Goal: Task Accomplishment & Management: Complete application form

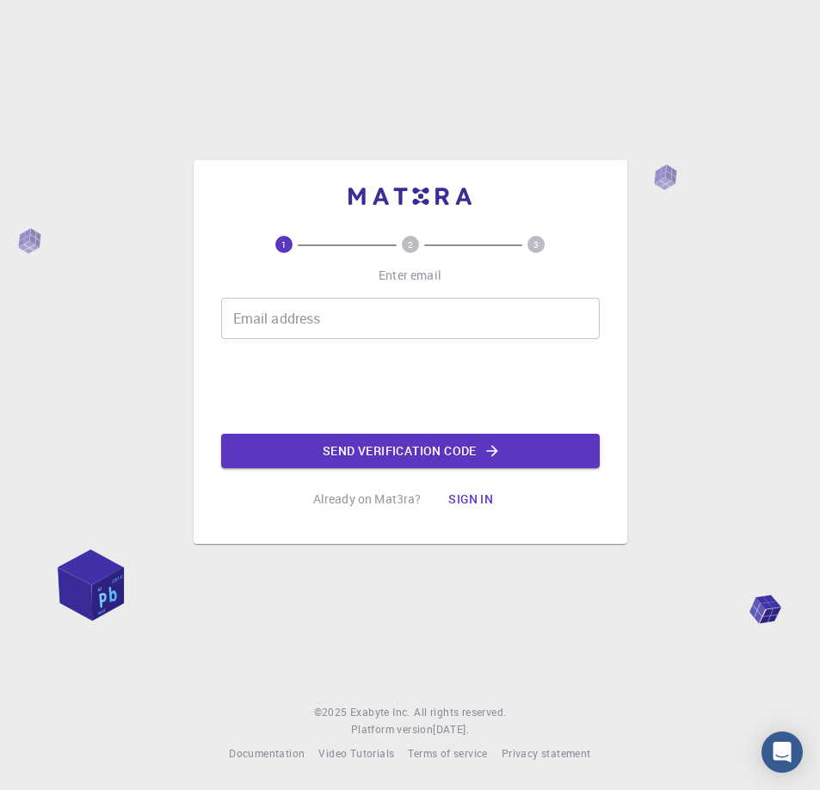
click at [300, 308] on input "Email address" at bounding box center [410, 318] width 379 height 41
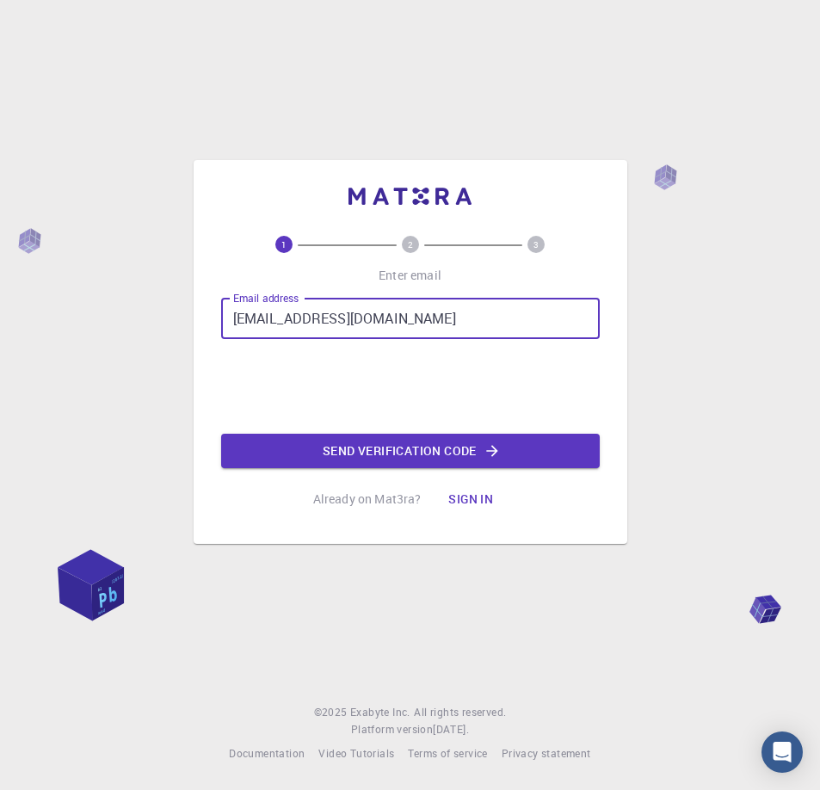
type input "[EMAIL_ADDRESS][DOMAIN_NAME]"
click at [359, 447] on button "Send verification code" at bounding box center [410, 451] width 379 height 34
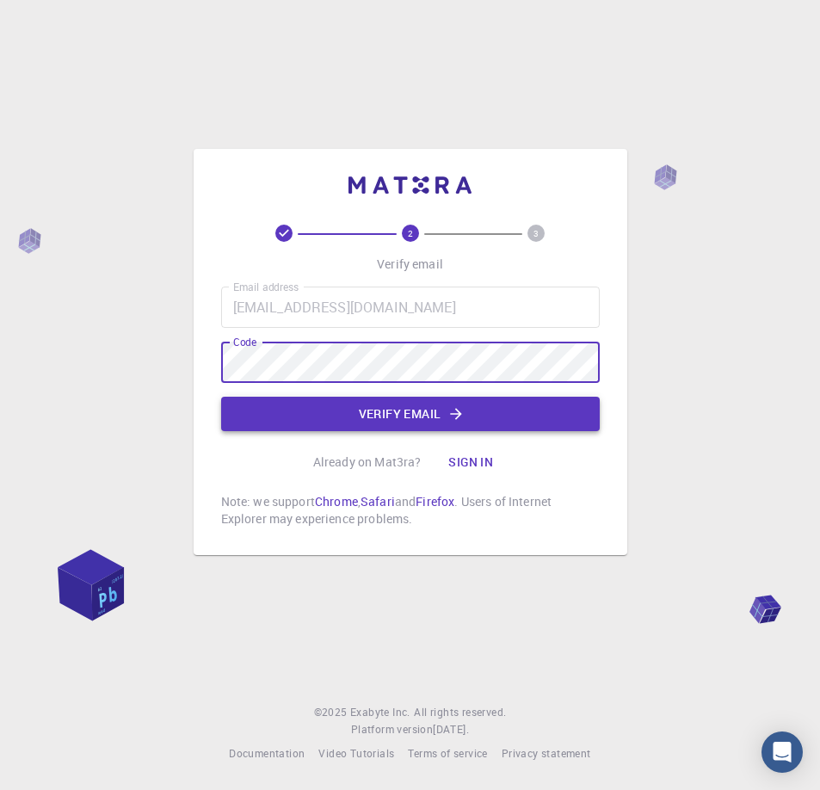
click at [422, 418] on button "Verify email" at bounding box center [410, 414] width 379 height 34
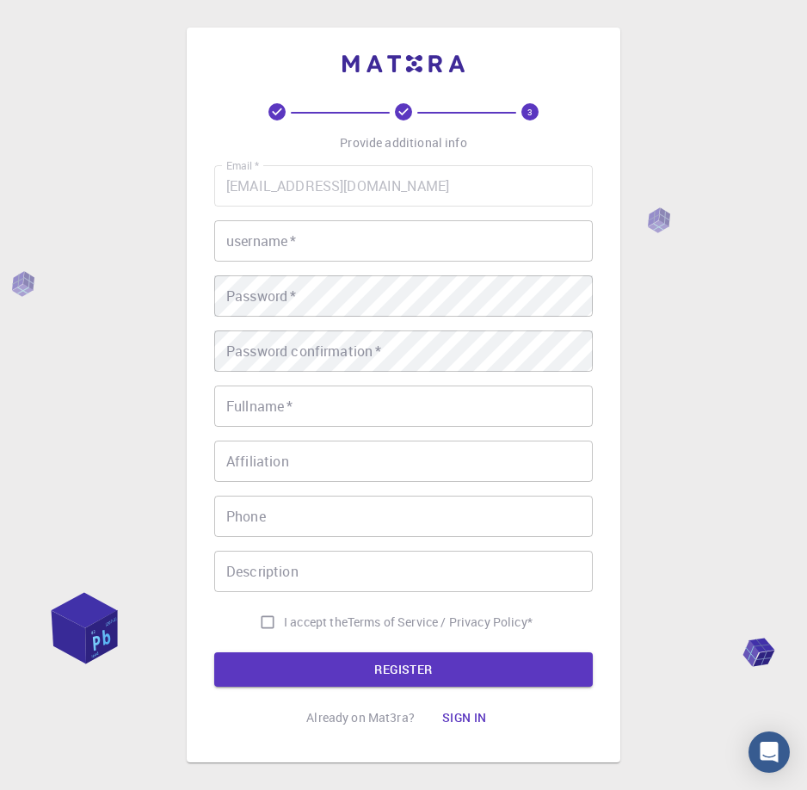
click at [290, 260] on input "username   *" at bounding box center [403, 240] width 379 height 41
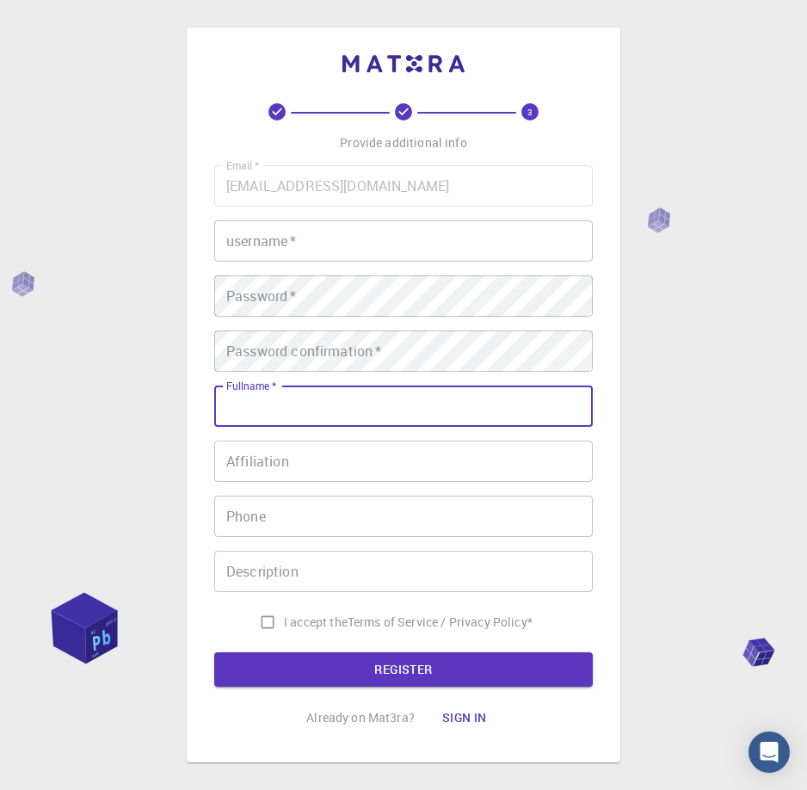
click at [236, 393] on div "Fullname   * Fullname   *" at bounding box center [403, 406] width 379 height 41
click at [244, 440] on div "Email   * [EMAIL_ADDRESS][DOMAIN_NAME] Email   * username   * username   * Pass…" at bounding box center [403, 401] width 379 height 473
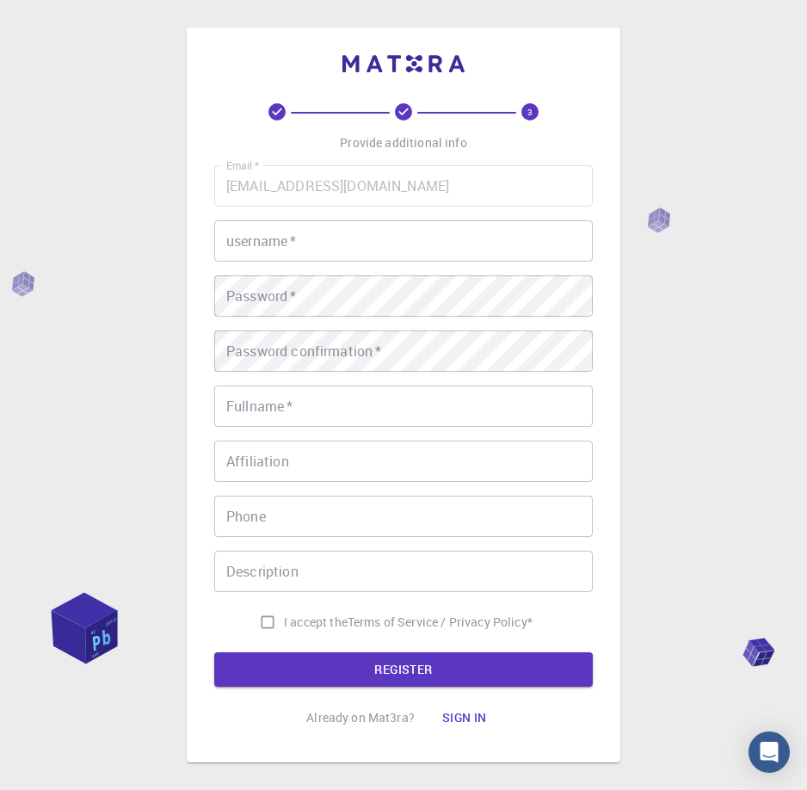
click at [250, 466] on input "Affiliation" at bounding box center [403, 461] width 379 height 41
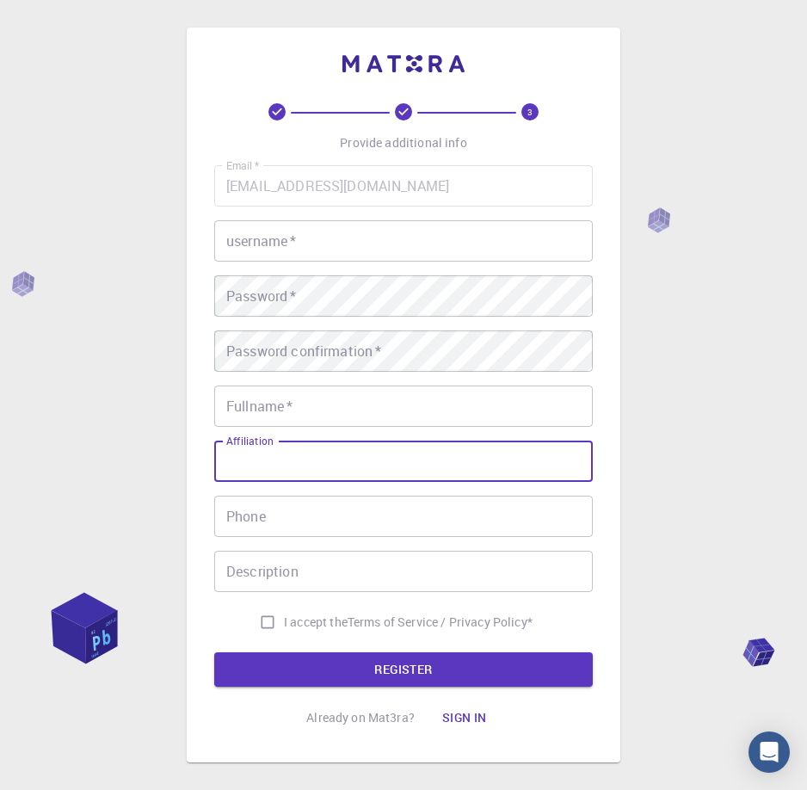
click at [264, 509] on input "Phone" at bounding box center [403, 516] width 379 height 41
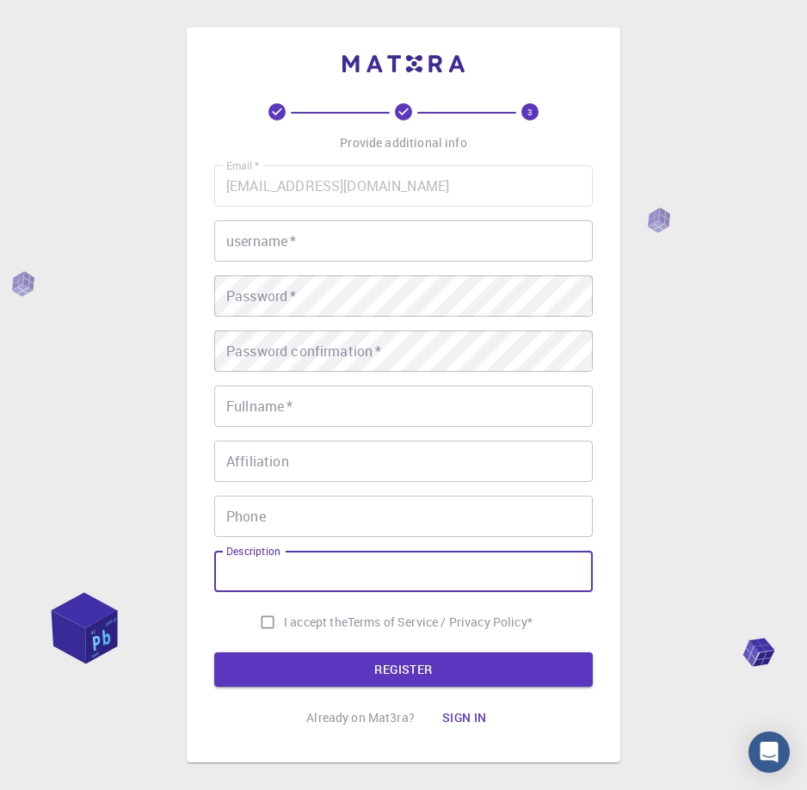
click at [277, 566] on input "Description" at bounding box center [403, 571] width 379 height 41
click at [295, 246] on input "username   *" at bounding box center [403, 240] width 379 height 41
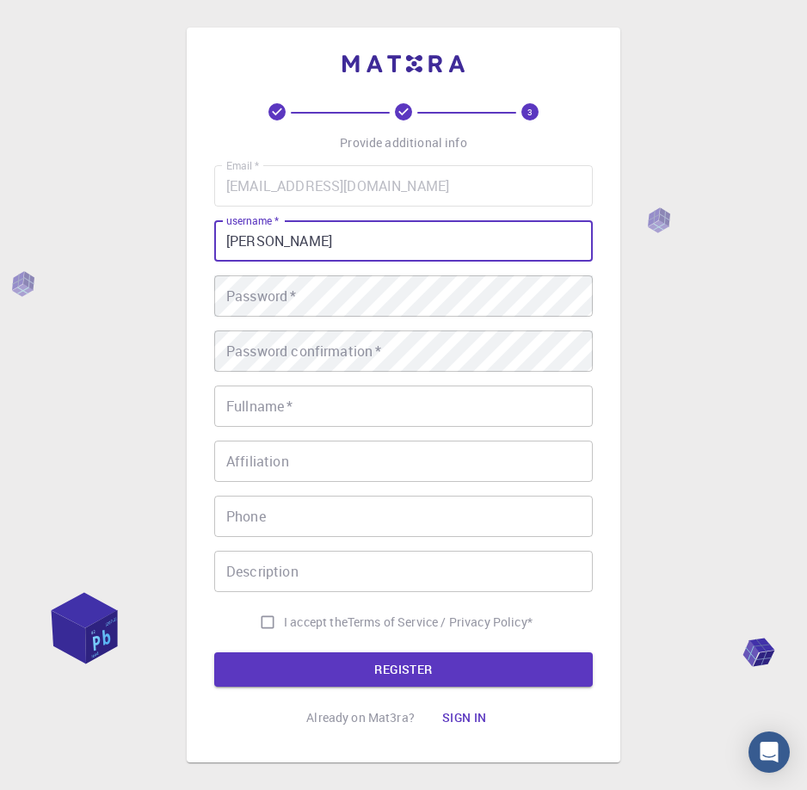
type input "[PERSON_NAME]"
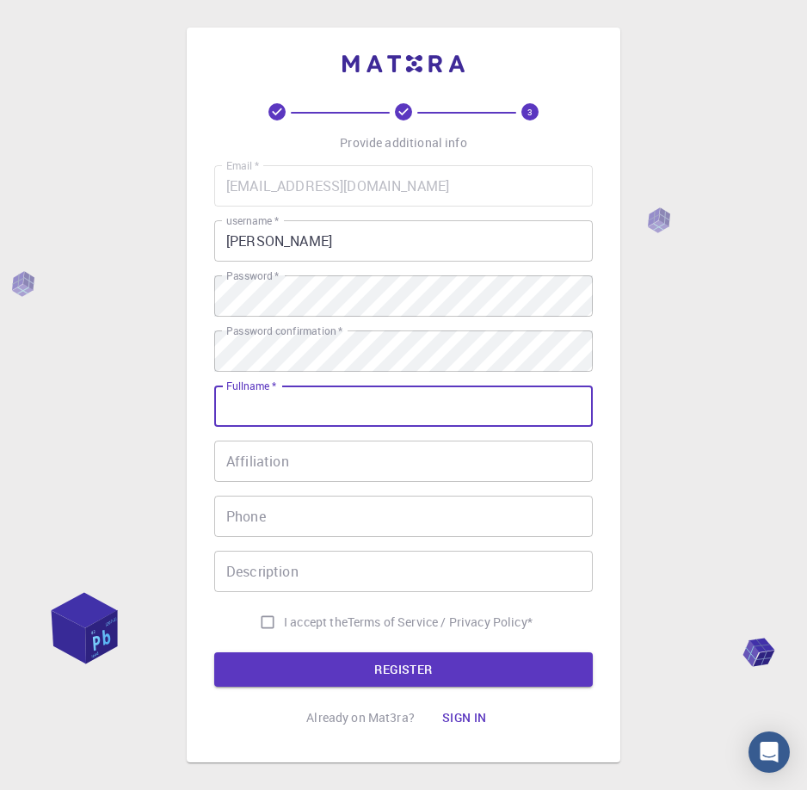
click at [303, 398] on input "Fullname   *" at bounding box center [403, 406] width 379 height 41
type input "[PERSON_NAME]"
click at [288, 474] on input "Affiliation" at bounding box center [403, 461] width 379 height 41
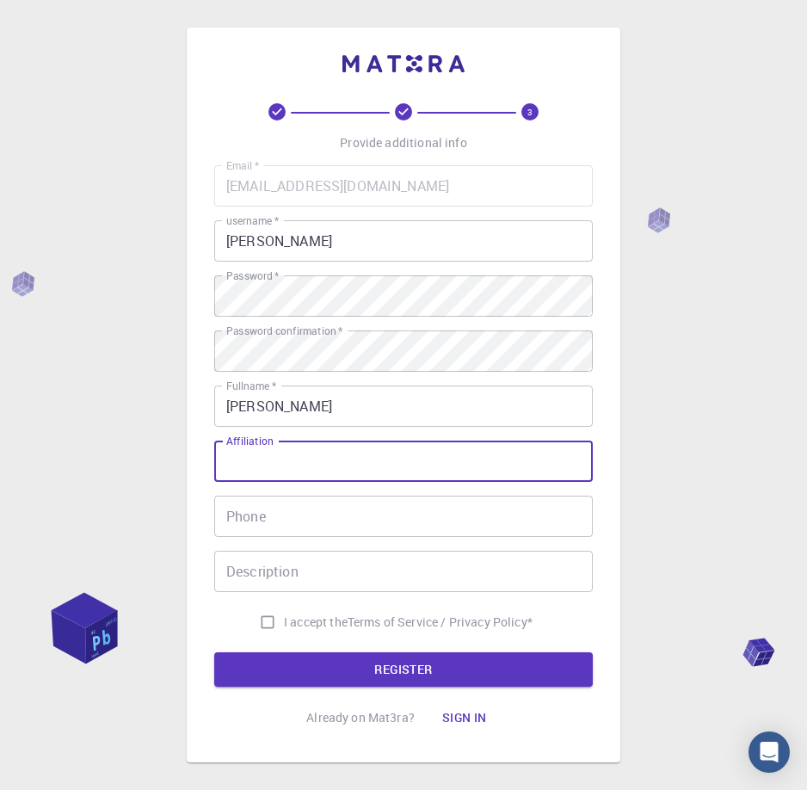
click at [278, 500] on input "Phone" at bounding box center [403, 516] width 379 height 41
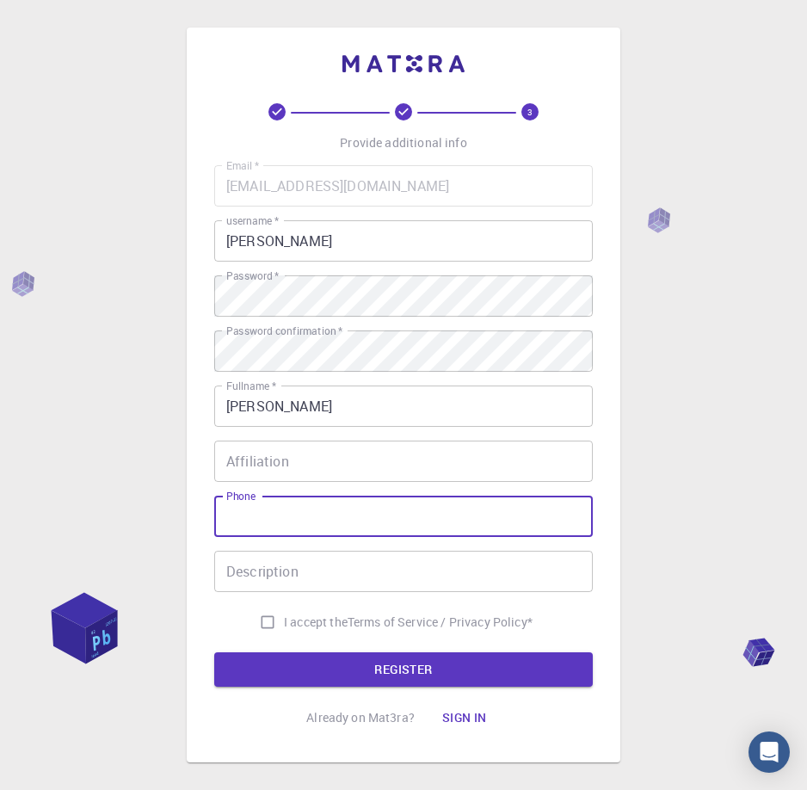
click at [264, 565] on div "Description Description" at bounding box center [403, 571] width 379 height 41
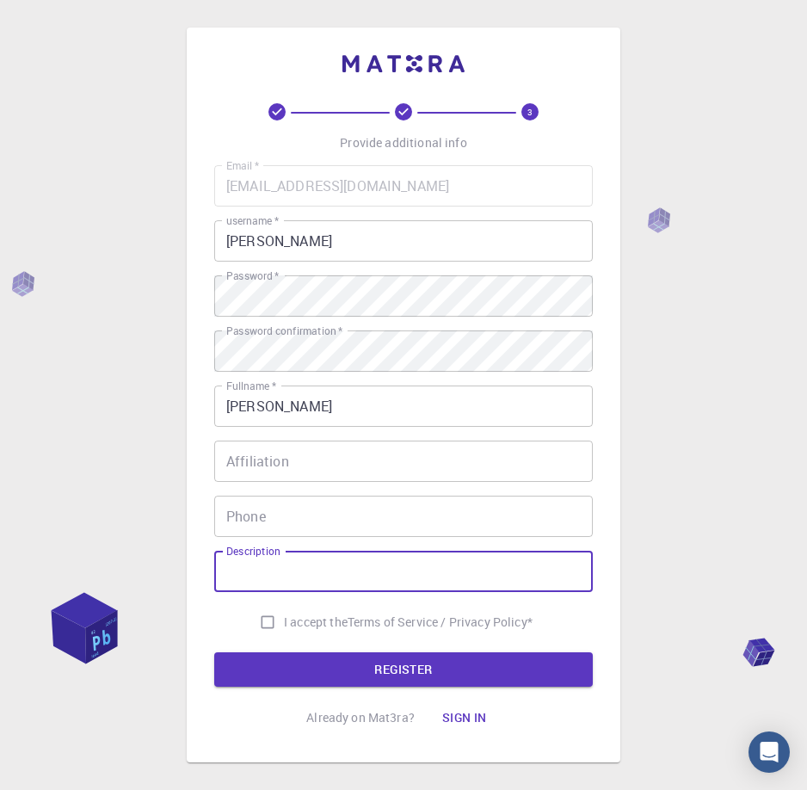
click at [266, 523] on input "Phone" at bounding box center [403, 516] width 379 height 41
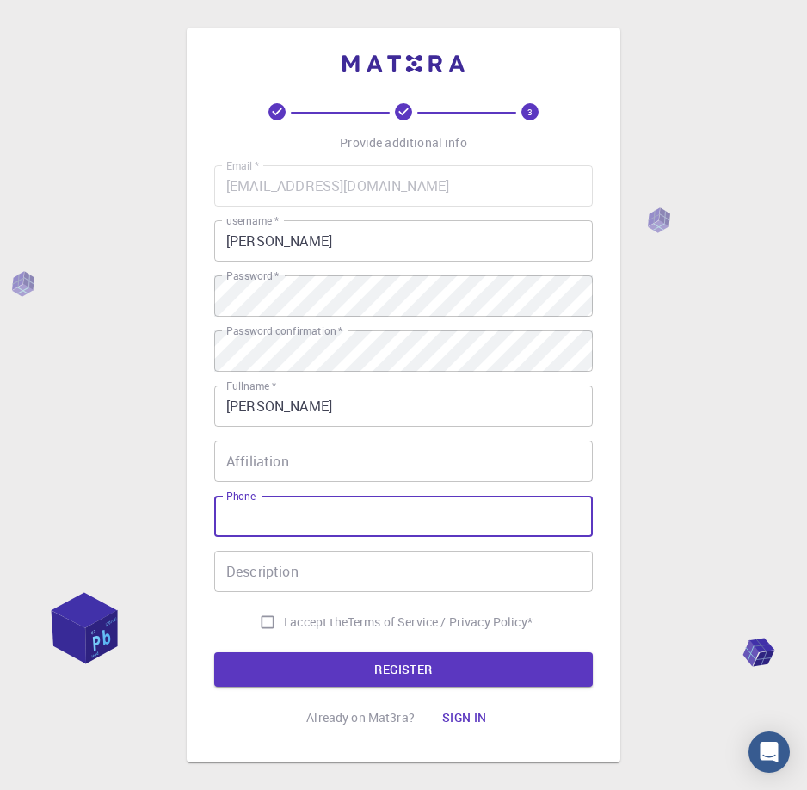
click at [261, 622] on input "I accept the Terms of Service / Privacy Policy *" at bounding box center [267, 622] width 33 height 33
checkbox input "true"
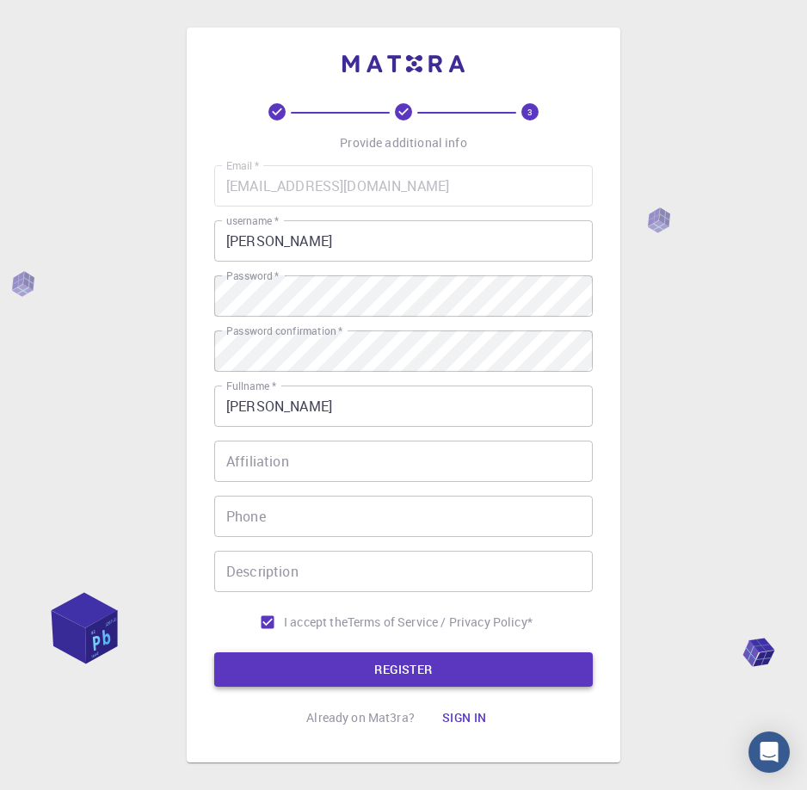
click at [310, 660] on button "REGISTER" at bounding box center [403, 669] width 379 height 34
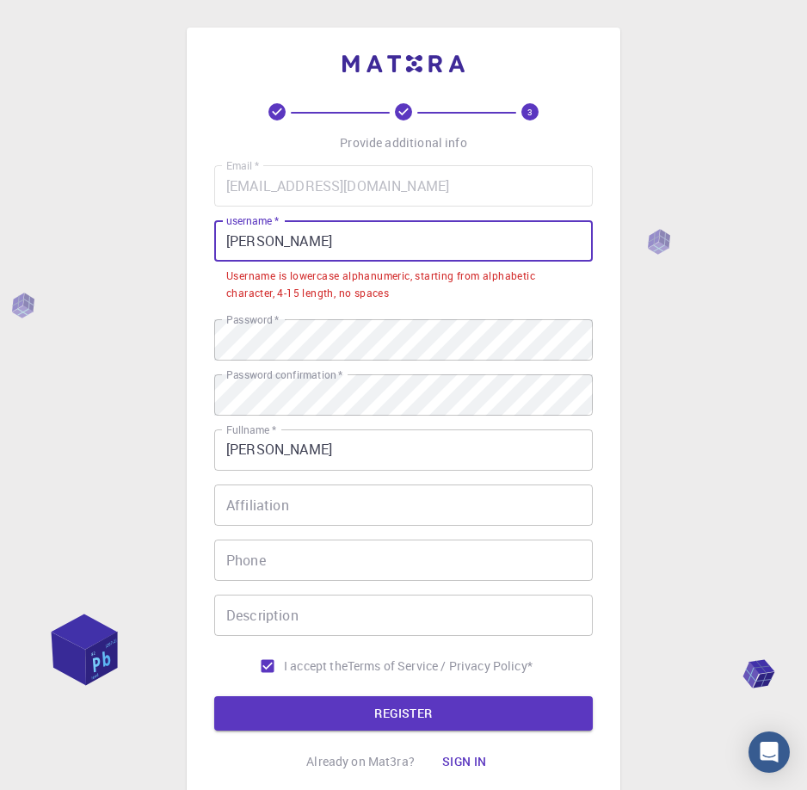
click at [297, 248] on input "[PERSON_NAME]" at bounding box center [403, 240] width 379 height 41
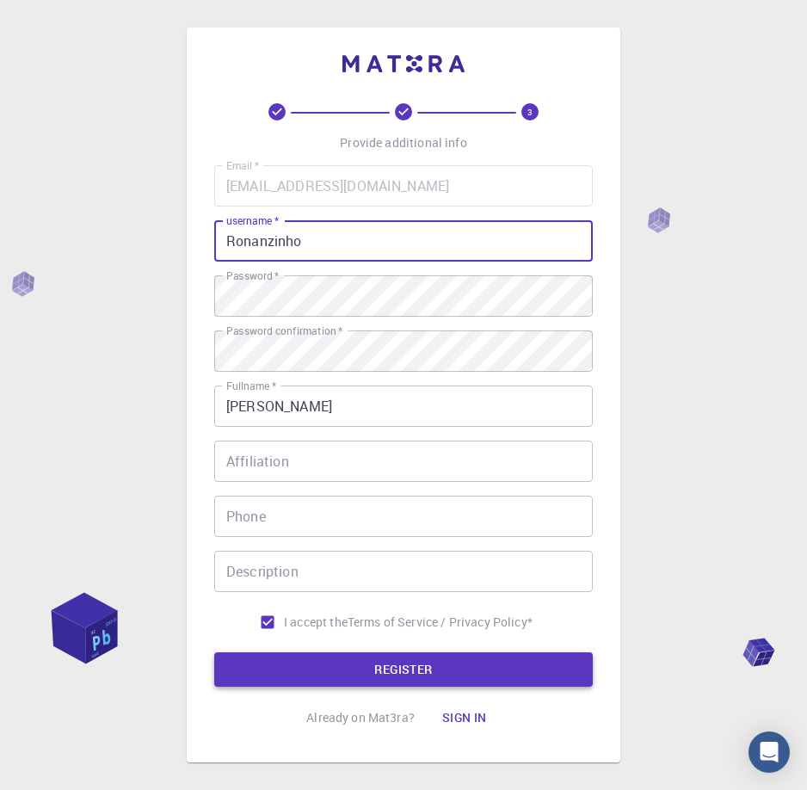
click at [368, 667] on button "REGISTER" at bounding box center [403, 669] width 379 height 34
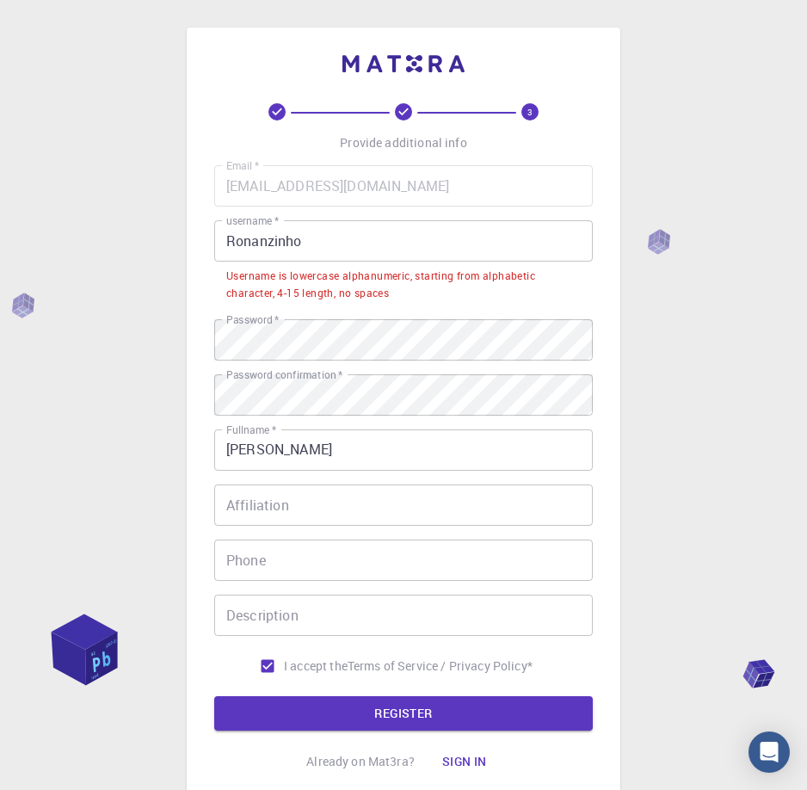
click at [354, 237] on input "Ronanzinho" at bounding box center [403, 240] width 379 height 41
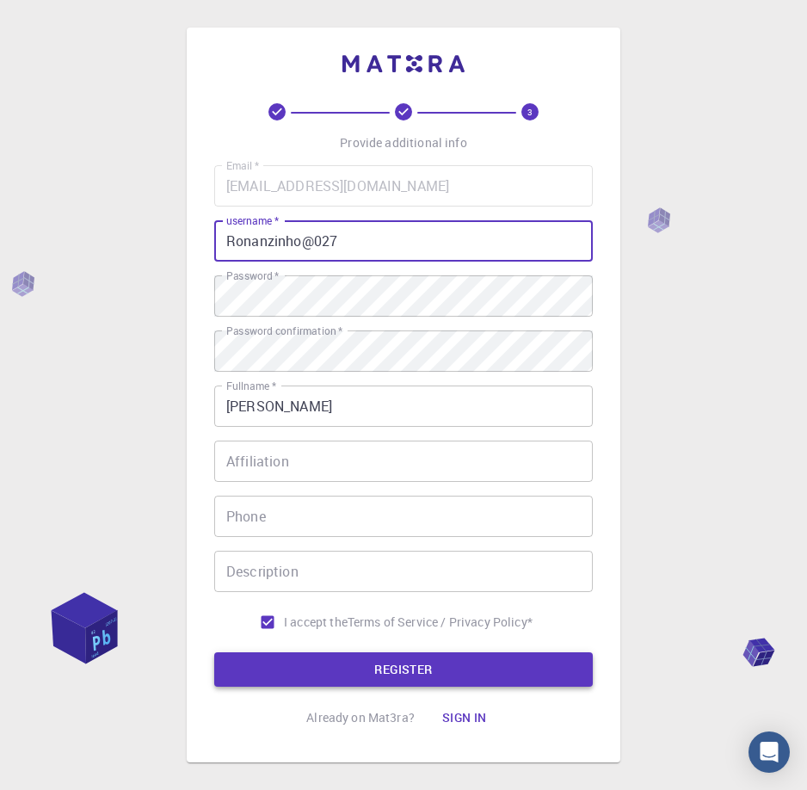
click at [393, 671] on button "REGISTER" at bounding box center [403, 669] width 379 height 34
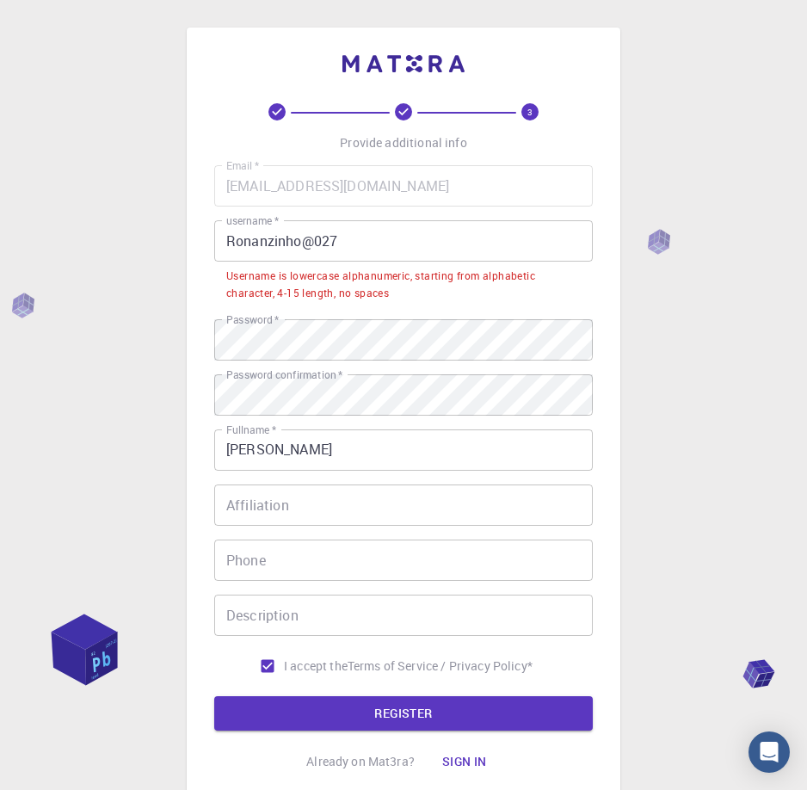
click at [390, 690] on form "Email   * [EMAIL_ADDRESS][DOMAIN_NAME] Email   * username   * Ronanzinho@027 us…" at bounding box center [403, 448] width 379 height 566
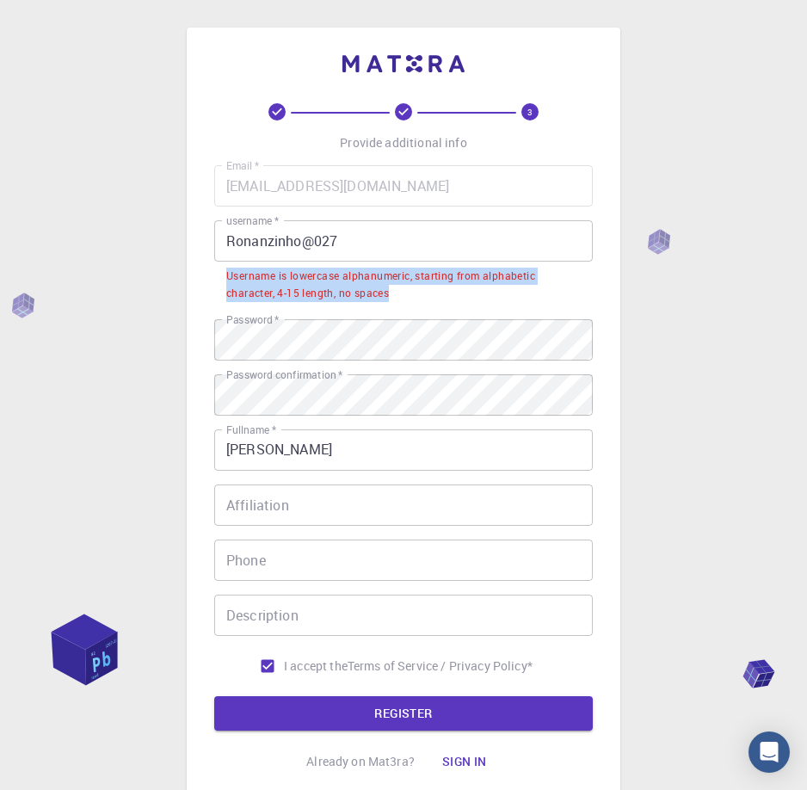
drag, startPoint x: 226, startPoint y: 276, endPoint x: 395, endPoint y: 294, distance: 170.4
click at [395, 294] on li "Username is lowercase alphanumeric, starting from alphabetic character, 4-15 le…" at bounding box center [403, 284] width 379 height 44
copy div "Username is lowercase alphanumeric, starting from alphabetic character, 4-15 le…"
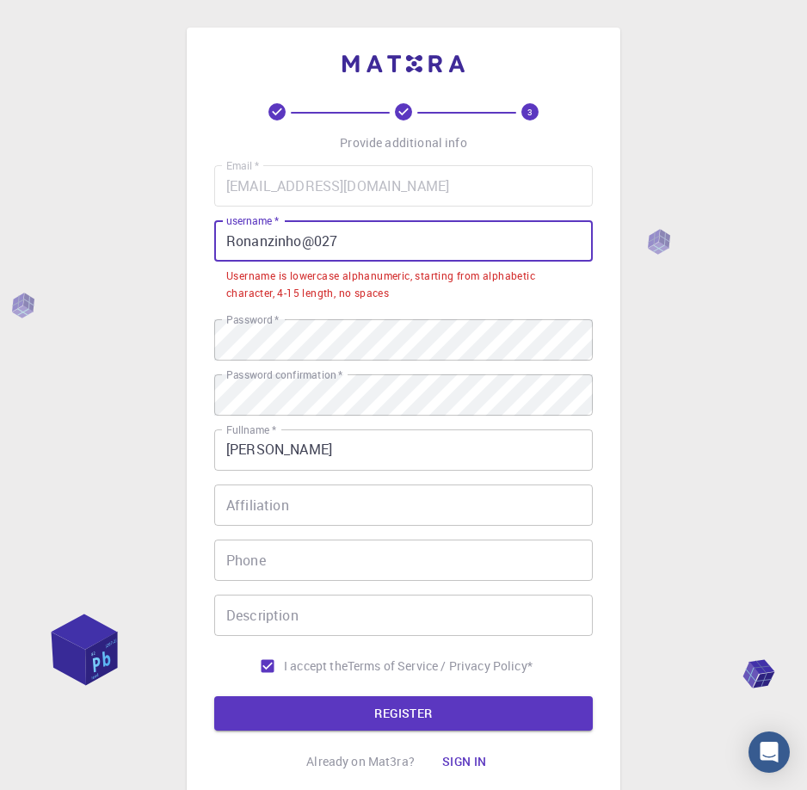
click at [232, 246] on input "Ronanzinho@027" at bounding box center [403, 240] width 379 height 41
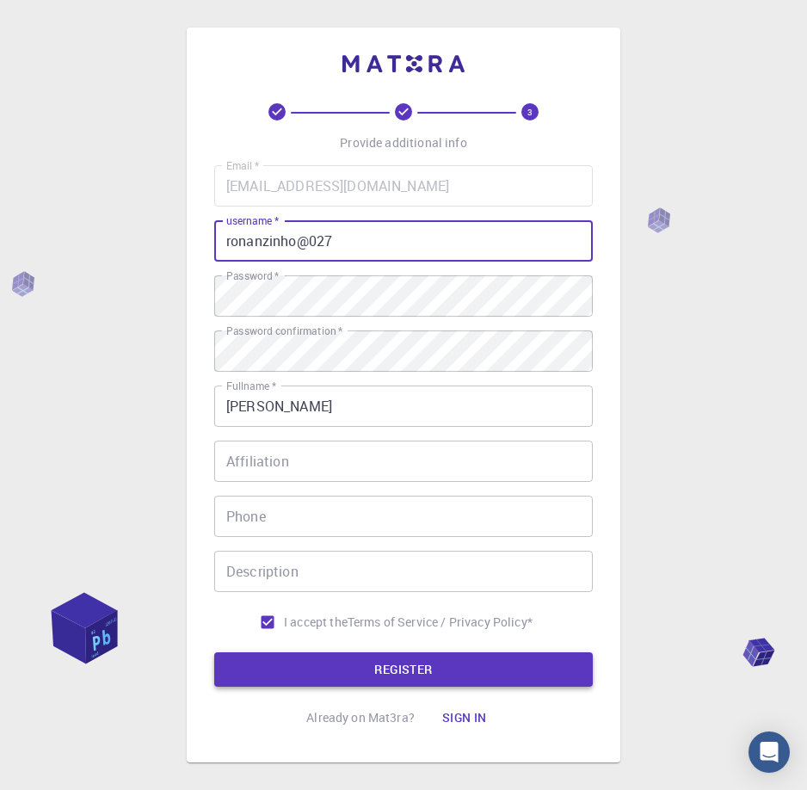
click at [456, 665] on button "REGISTER" at bounding box center [403, 669] width 379 height 34
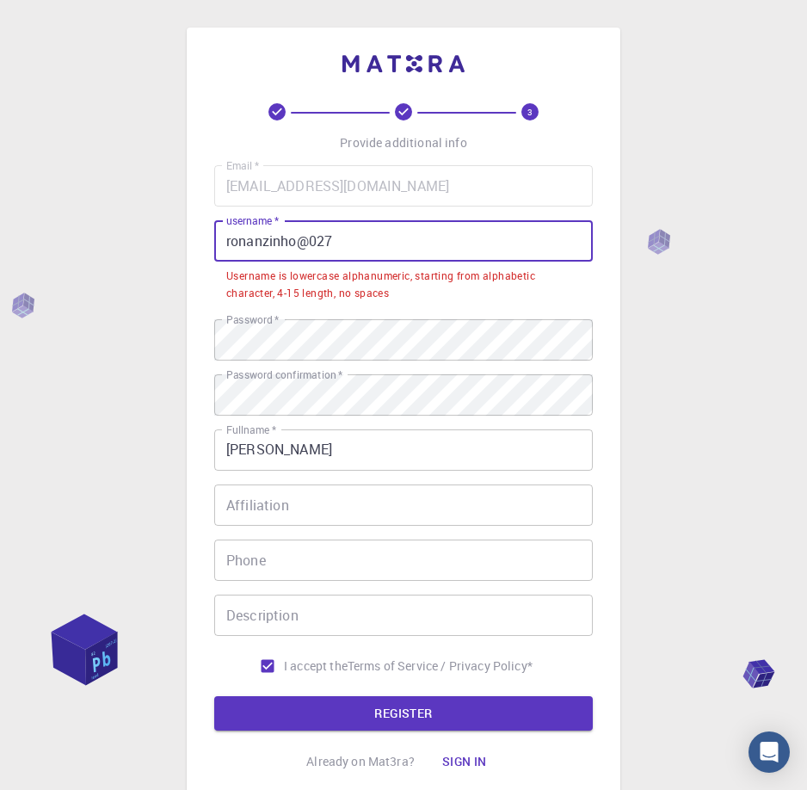
drag, startPoint x: 337, startPoint y: 230, endPoint x: 300, endPoint y: 244, distance: 39.8
click at [300, 244] on input "ronanzinho@027" at bounding box center [403, 240] width 379 height 41
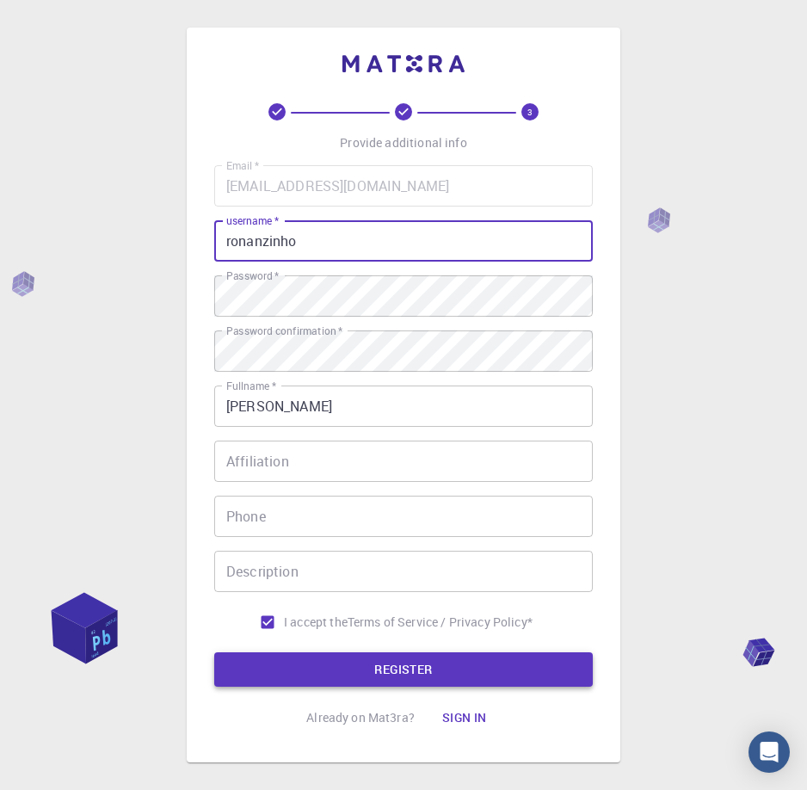
type input "ronanzinho"
click at [380, 683] on button "REGISTER" at bounding box center [403, 669] width 379 height 34
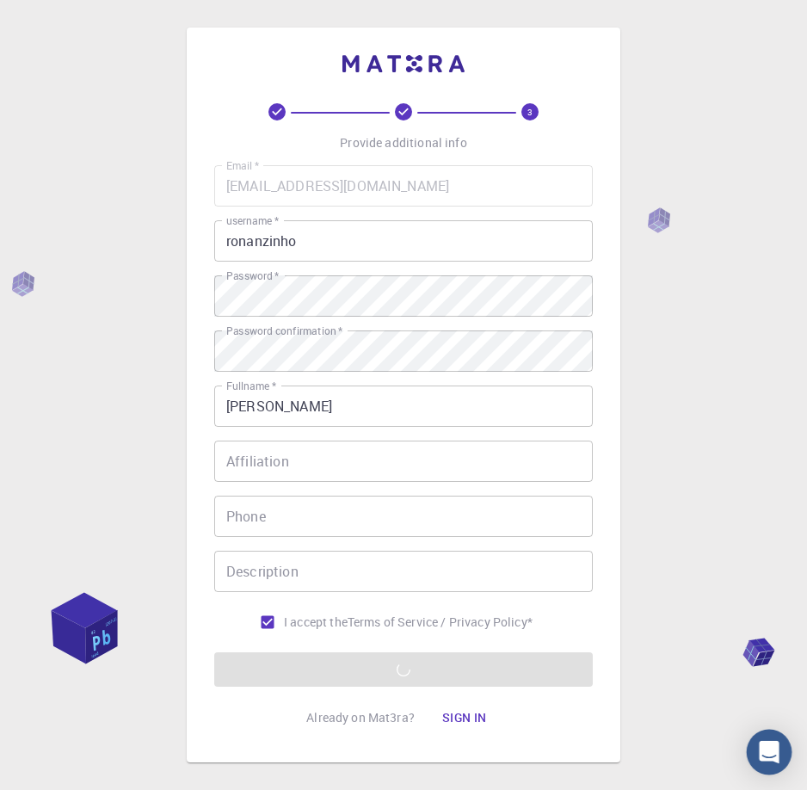
click at [774, 758] on icon "Open Intercom Messenger" at bounding box center [769, 752] width 22 height 22
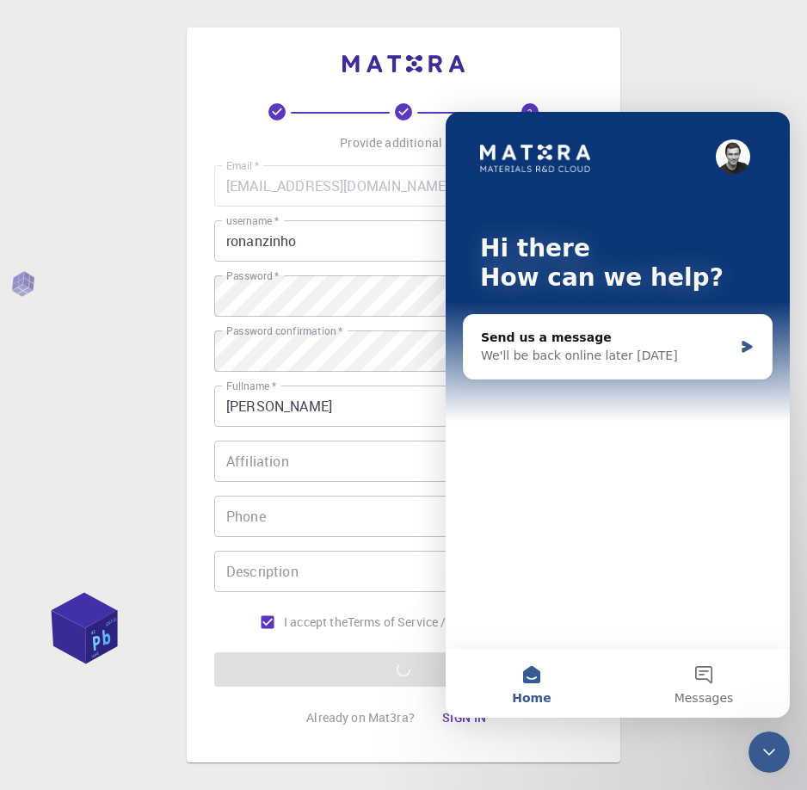
click at [774, 758] on icon "Close Intercom Messenger" at bounding box center [769, 752] width 21 height 21
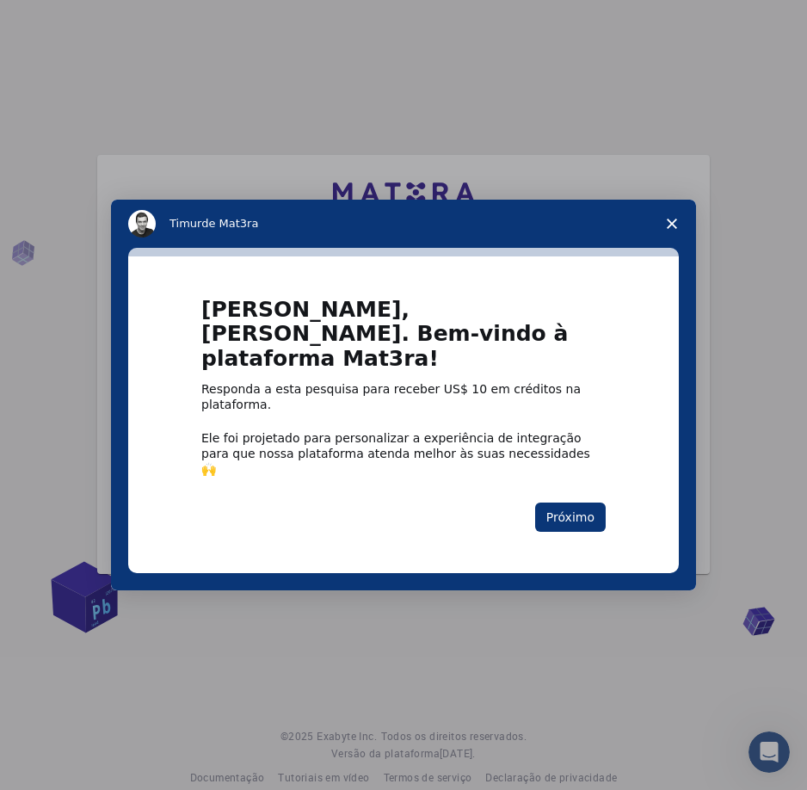
click at [676, 229] on icon "Pesquisa detalhada" at bounding box center [672, 224] width 10 height 10
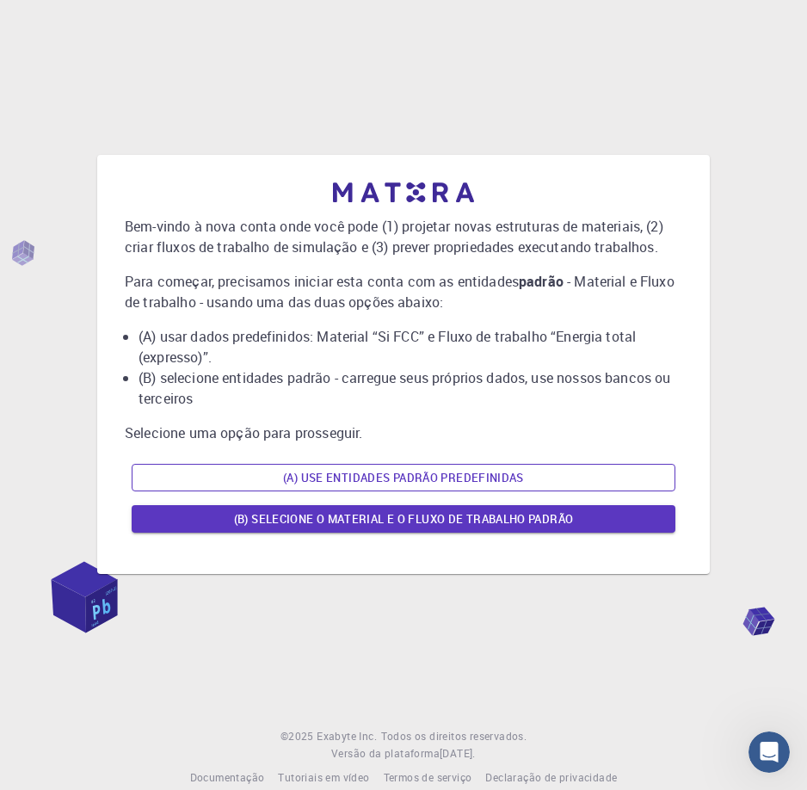
click at [383, 473] on font "(A) Use entidades padrão predefinidas" at bounding box center [403, 477] width 241 height 15
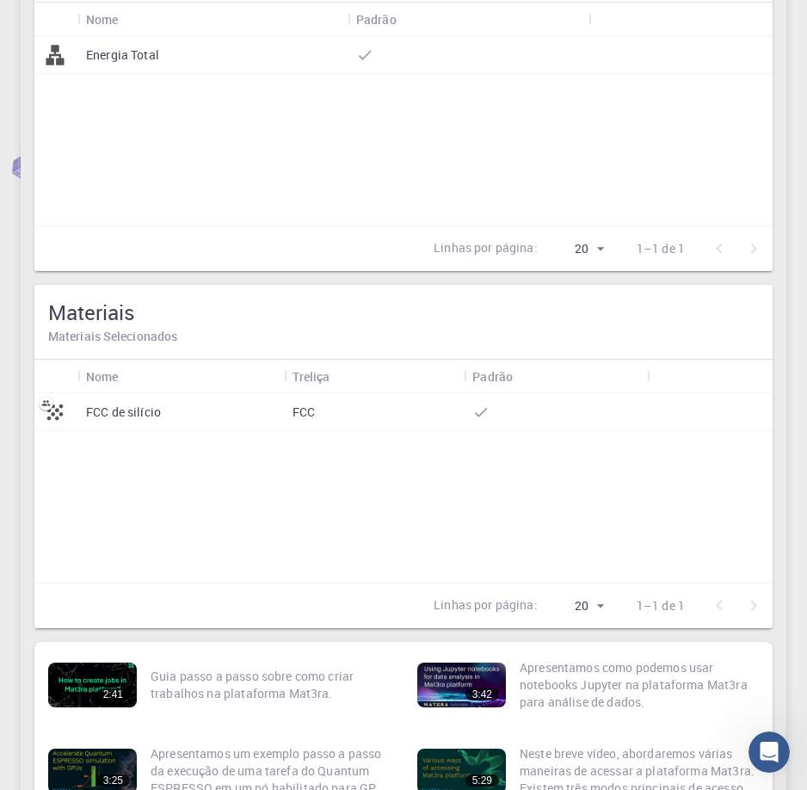
scroll to position [234, 0]
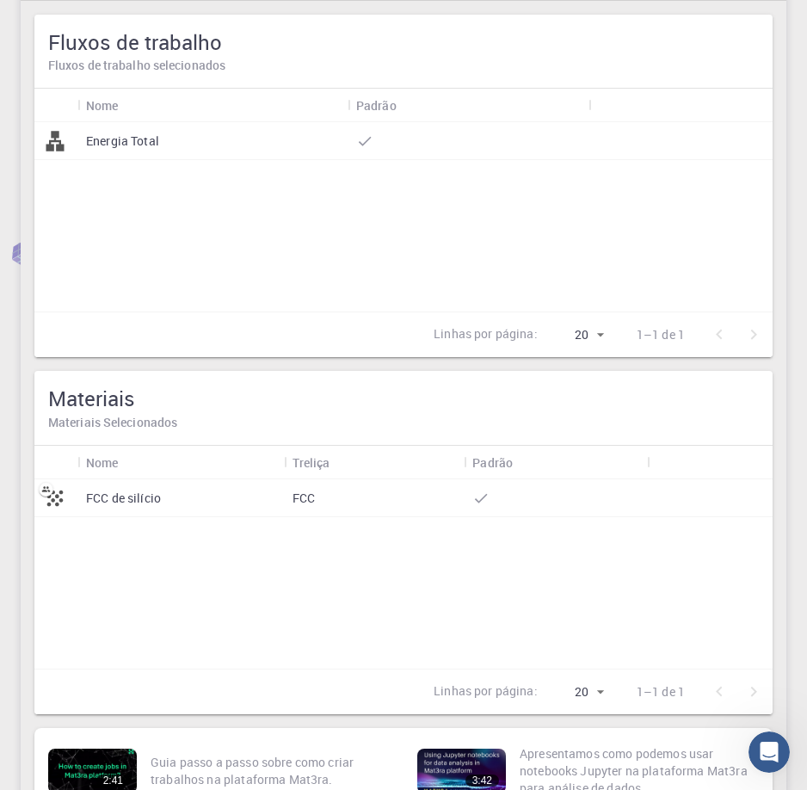
click at [145, 140] on font "Energia Total" at bounding box center [122, 141] width 73 height 16
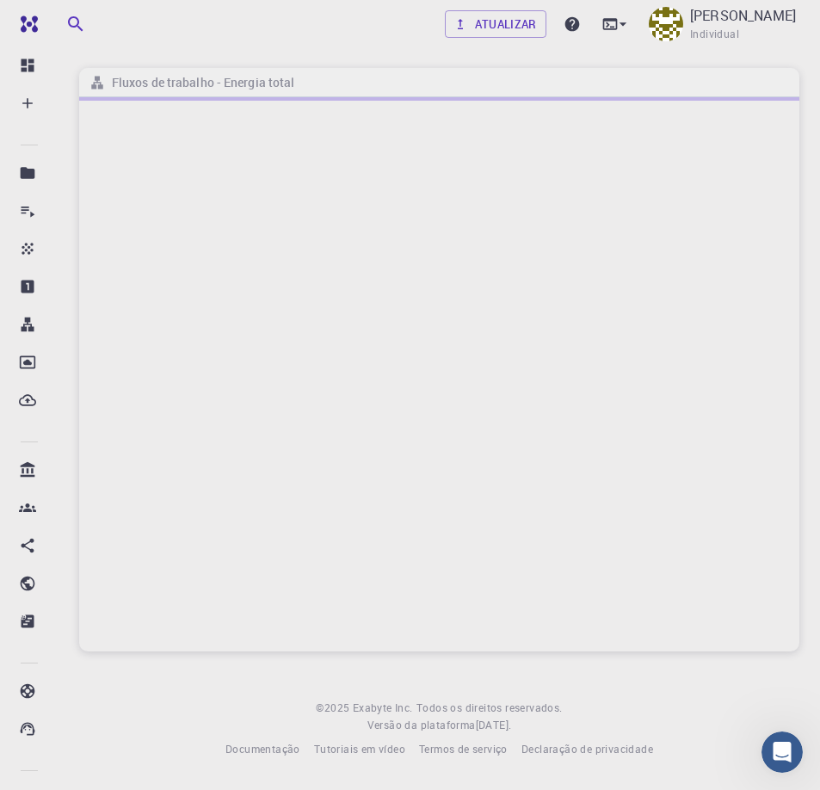
click at [286, 189] on div at bounding box center [439, 374] width 720 height 554
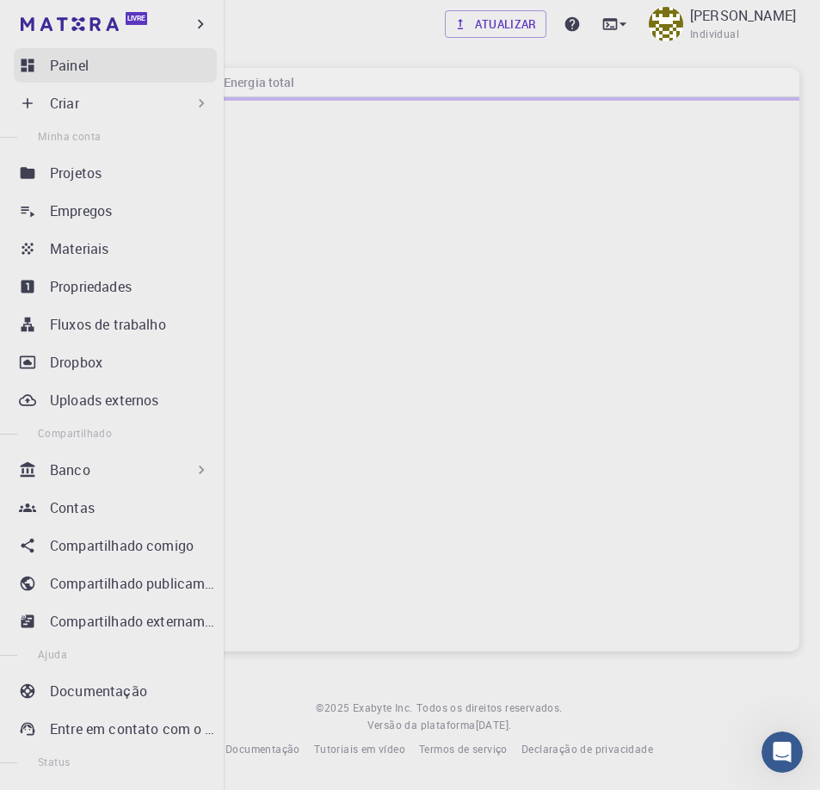
click at [36, 64] on link "Painel" at bounding box center [115, 65] width 203 height 34
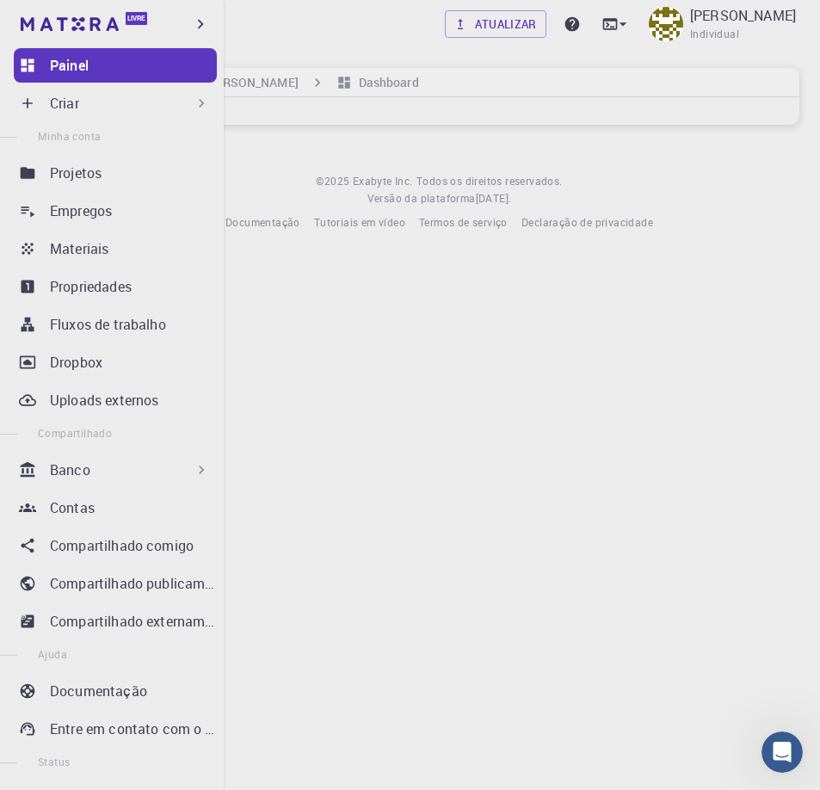
click at [36, 64] on link "Painel" at bounding box center [115, 65] width 203 height 34
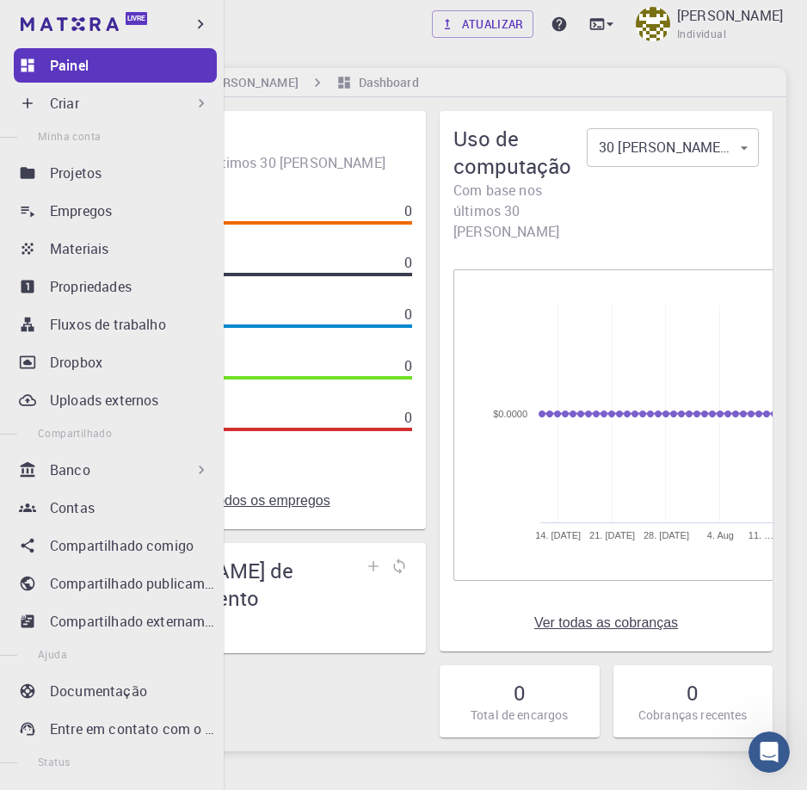
click at [76, 99] on font "Criar" at bounding box center [64, 103] width 29 height 19
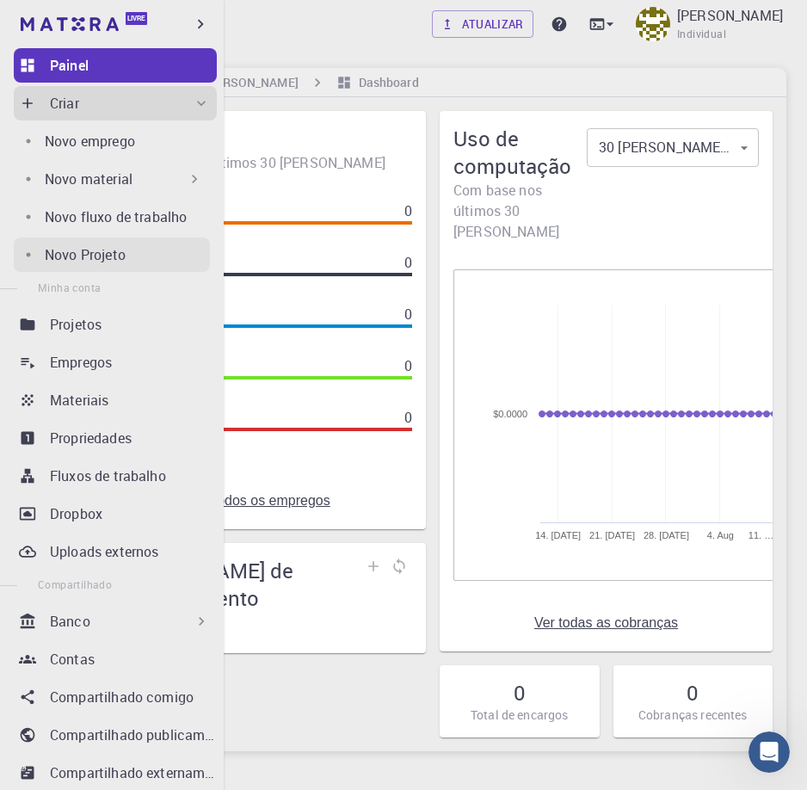
click at [106, 250] on font "Novo Projeto" at bounding box center [85, 254] width 81 height 19
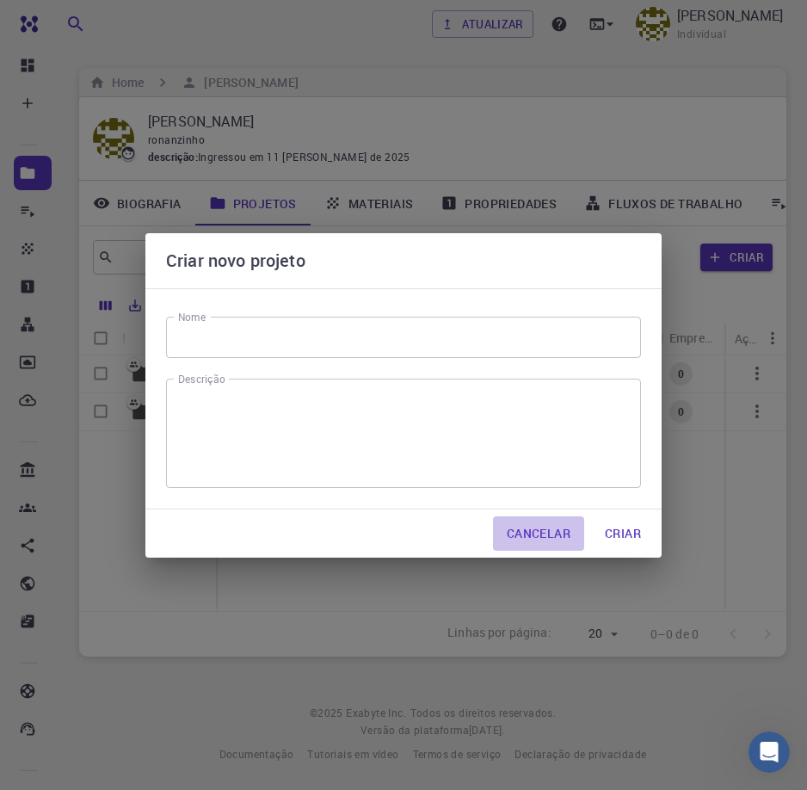
click at [541, 535] on font "Cancelar" at bounding box center [539, 533] width 64 height 16
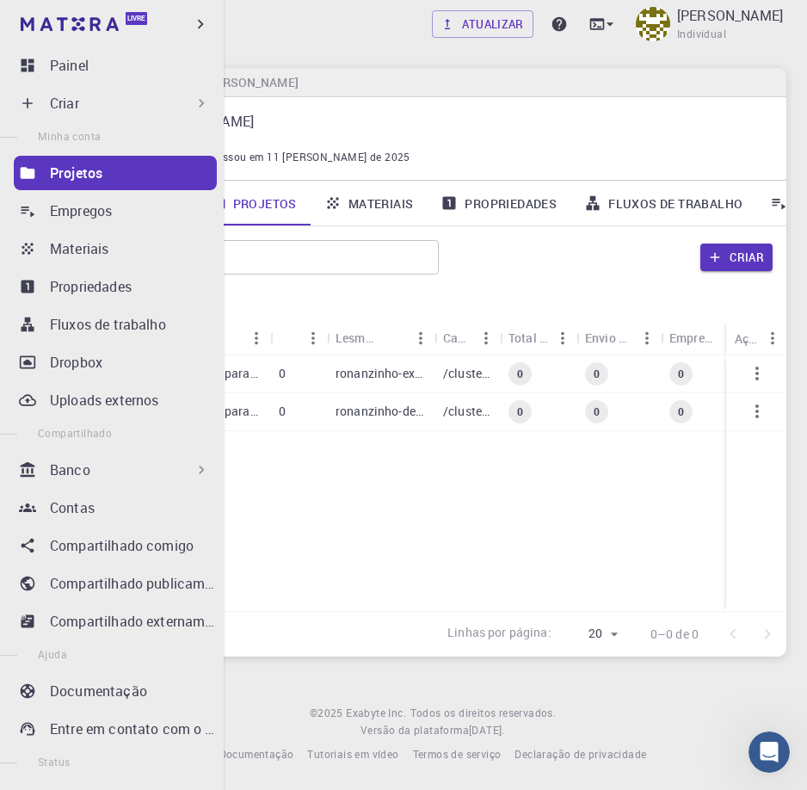
click at [71, 106] on font "Criar" at bounding box center [64, 103] width 29 height 19
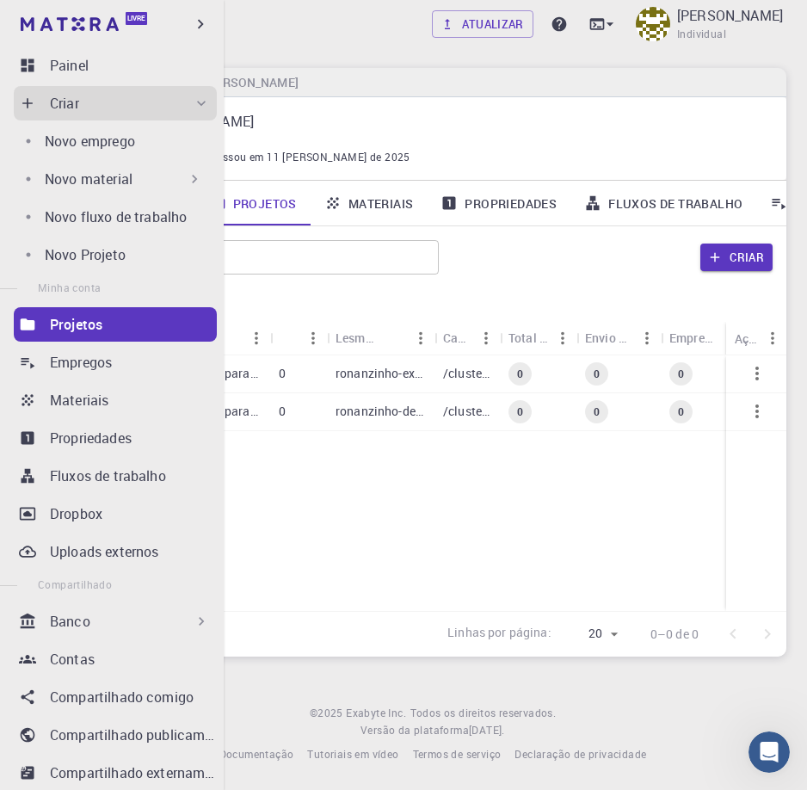
click at [102, 186] on font "Novo material" at bounding box center [89, 179] width 88 height 19
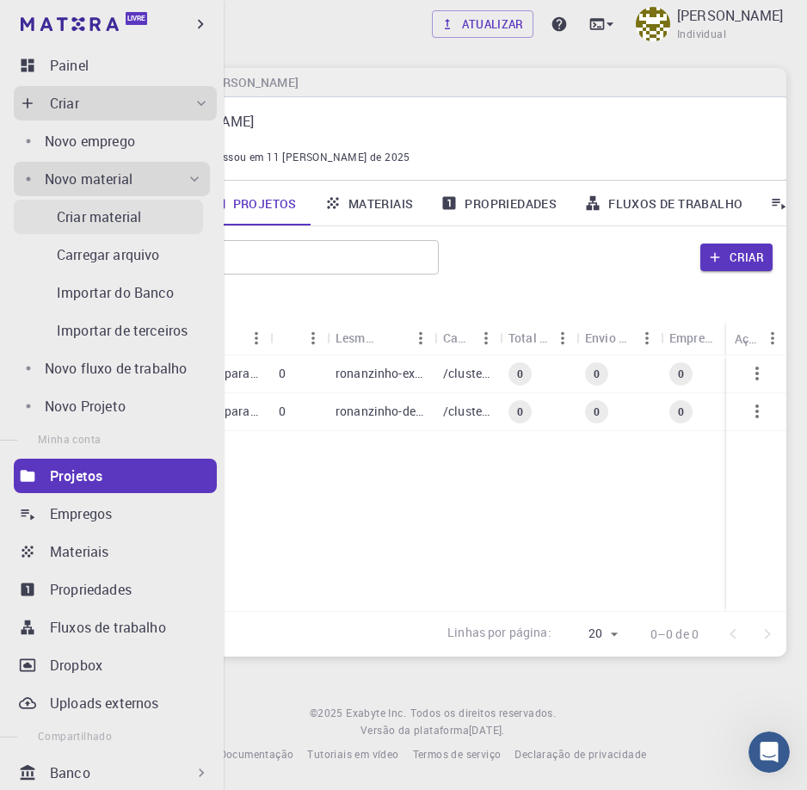
click at [108, 213] on font "Criar material" at bounding box center [99, 216] width 84 height 19
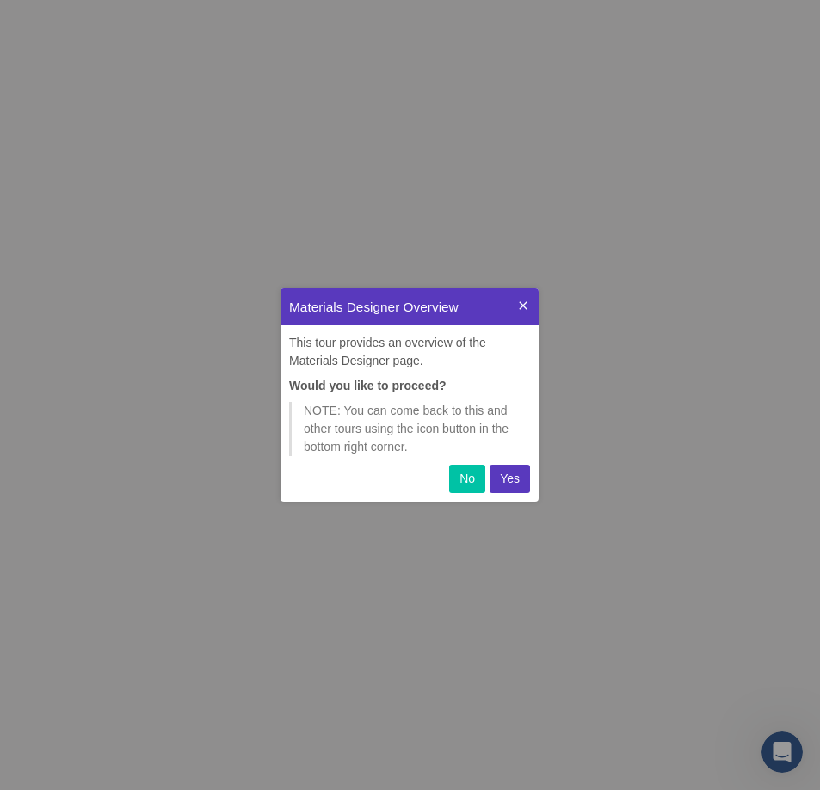
scroll to position [201, 245]
click at [518, 303] on icon at bounding box center [523, 306] width 14 height 14
